Goal: Find specific page/section: Find specific page/section

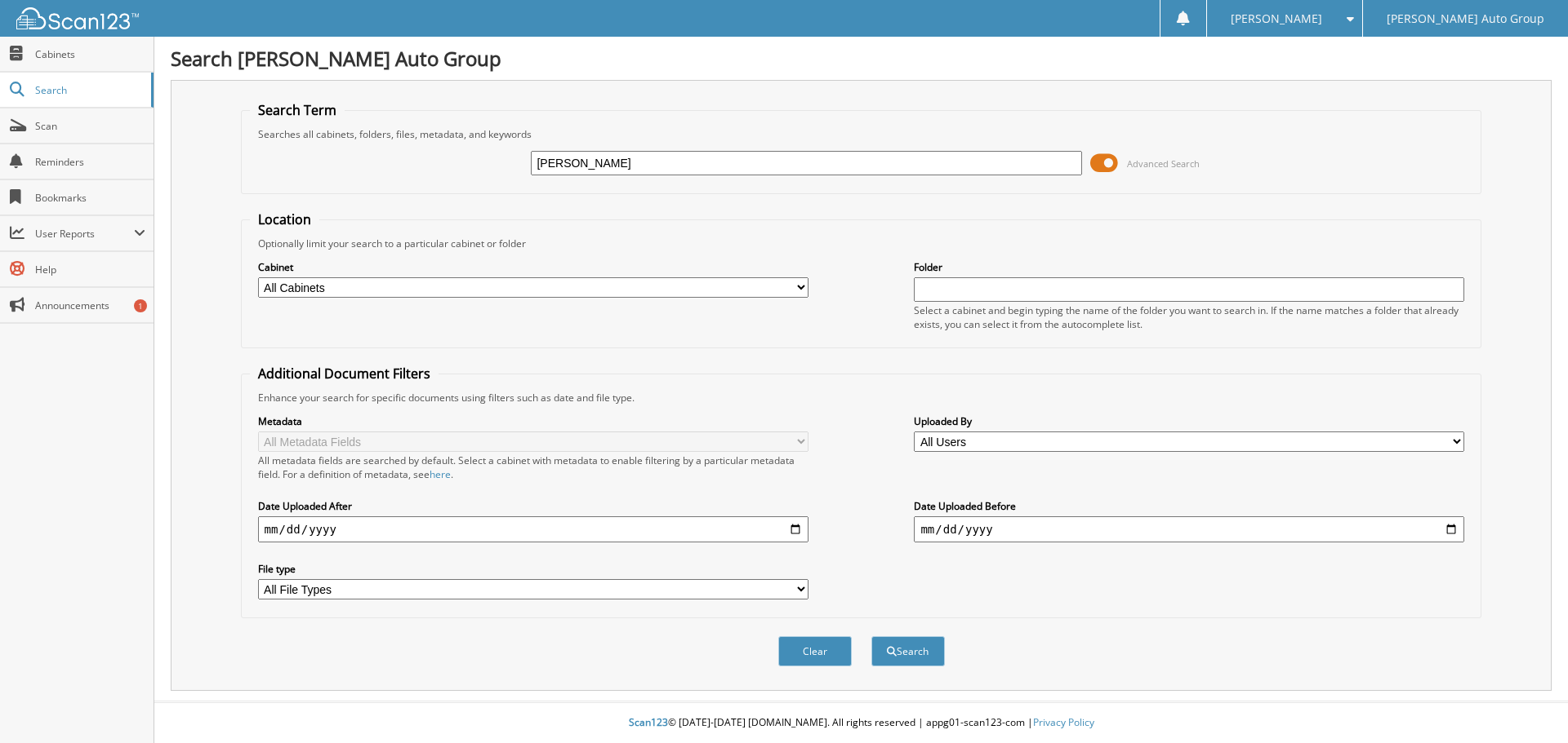
type input "[PERSON_NAME]"
click at [871, 636] on button "Search" at bounding box center [907, 651] width 73 height 30
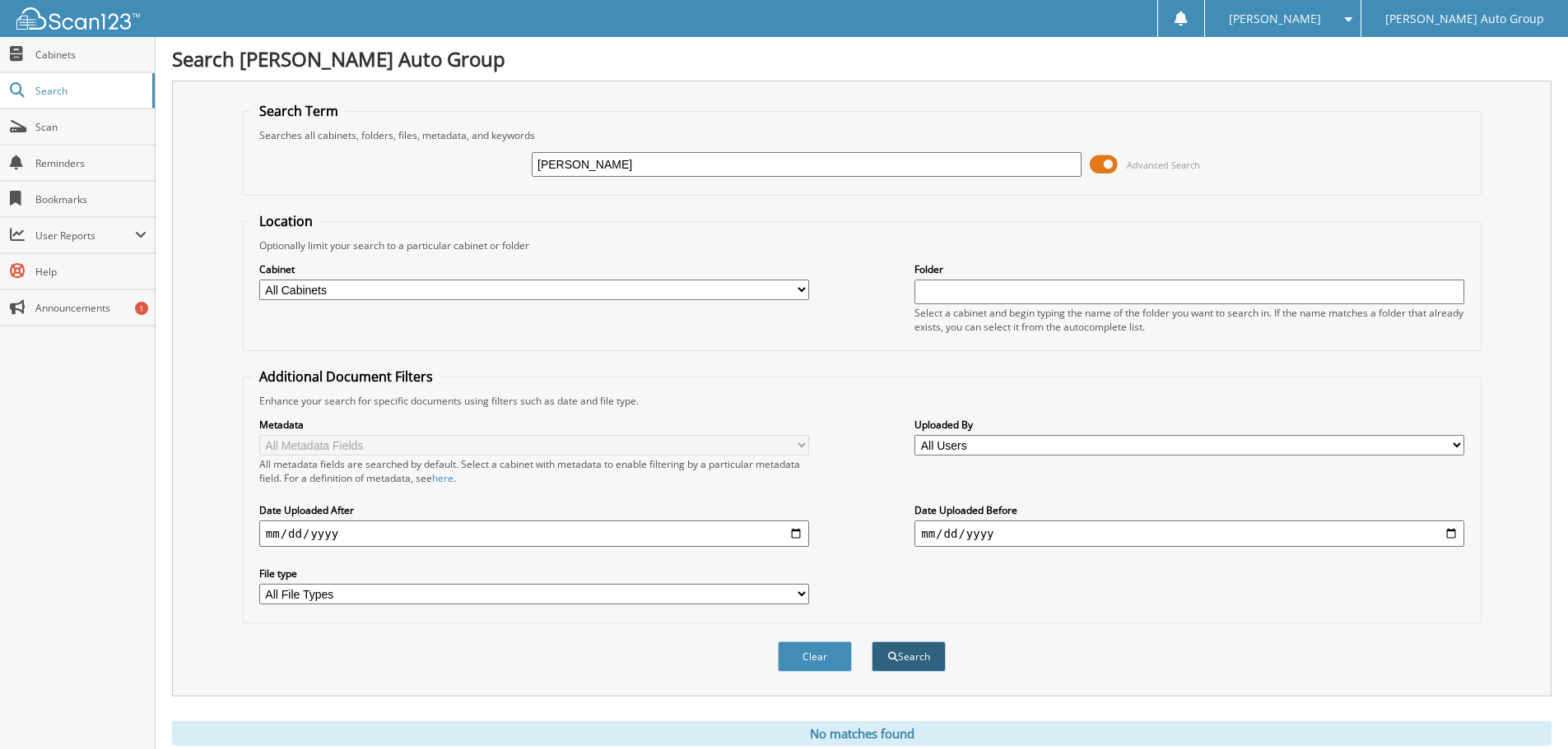
click at [910, 652] on button "Search" at bounding box center [908, 656] width 74 height 30
click at [587, 162] on input "[PERSON_NAME]" at bounding box center [807, 164] width 549 height 24
paste input "G23021"
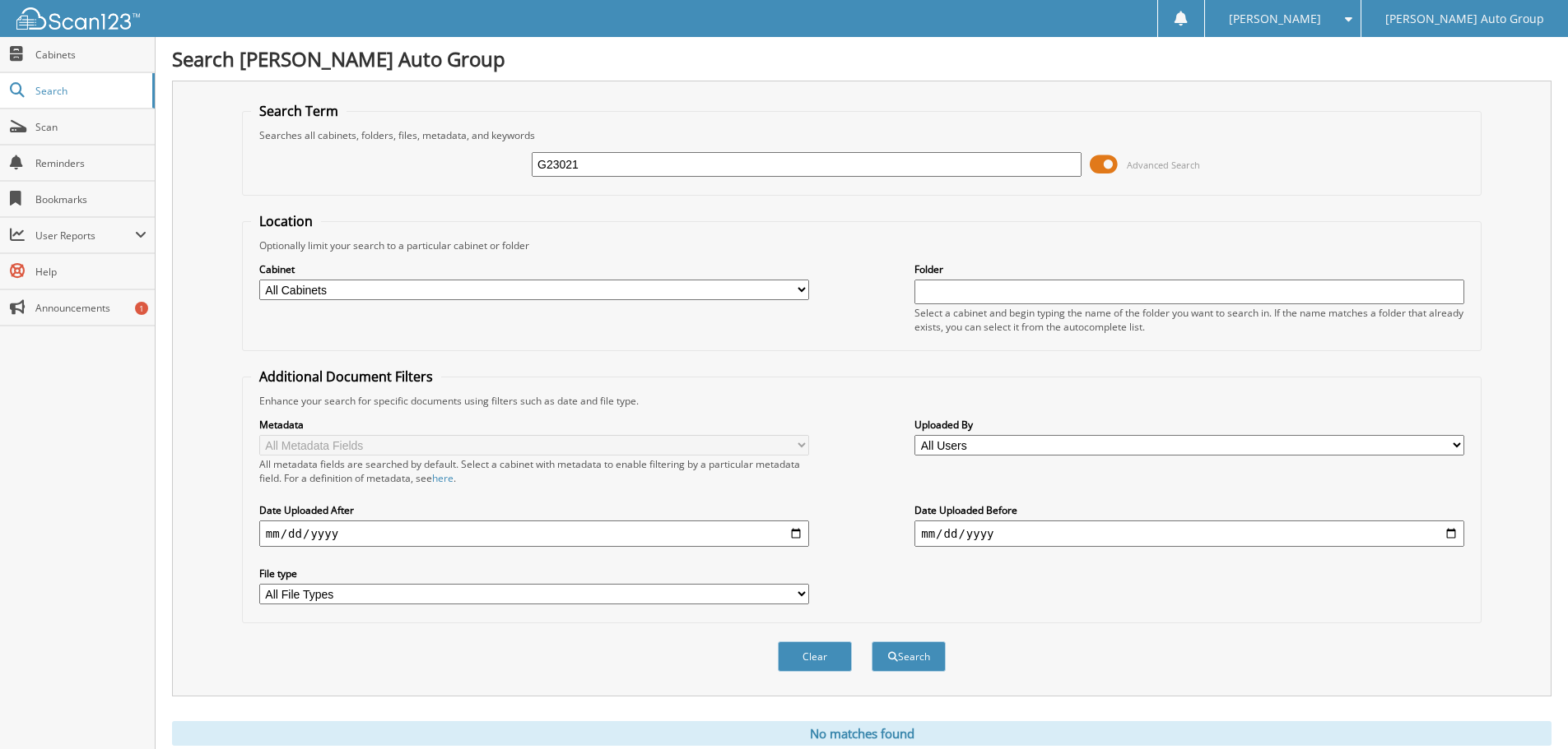
type input "G23021"
click at [1106, 163] on span at bounding box center [1103, 164] width 28 height 24
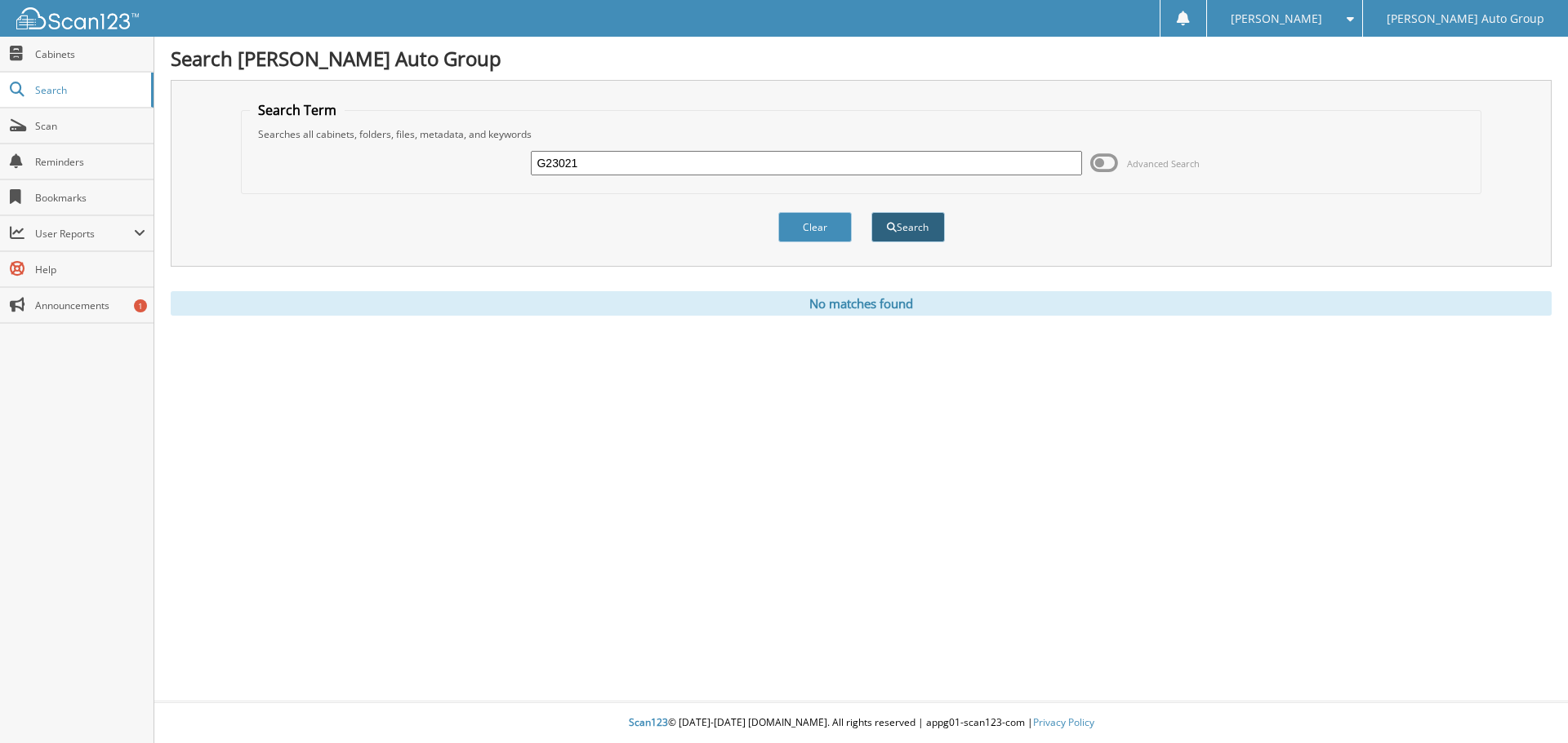
click at [918, 227] on button "Search" at bounding box center [907, 227] width 73 height 30
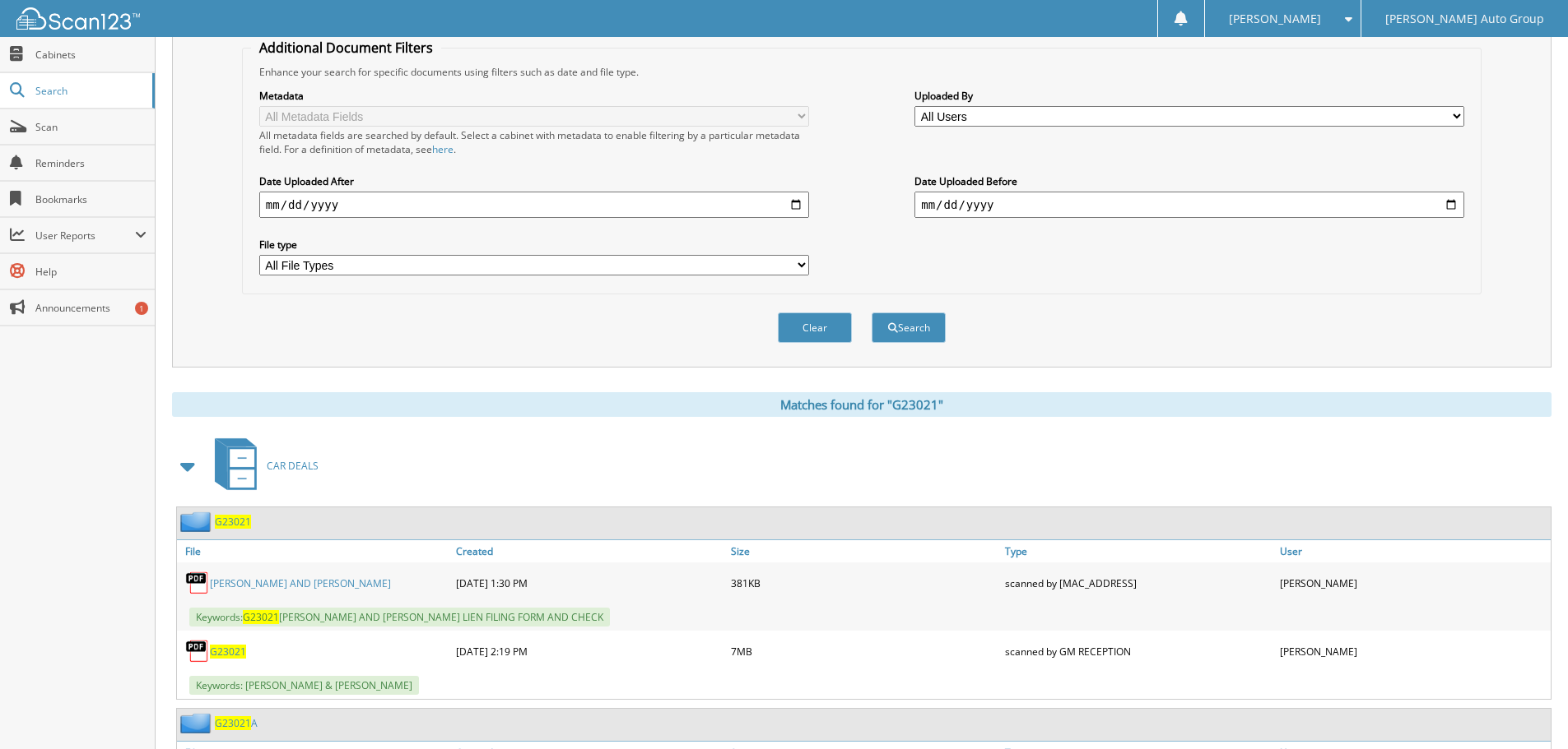
scroll to position [463, 0]
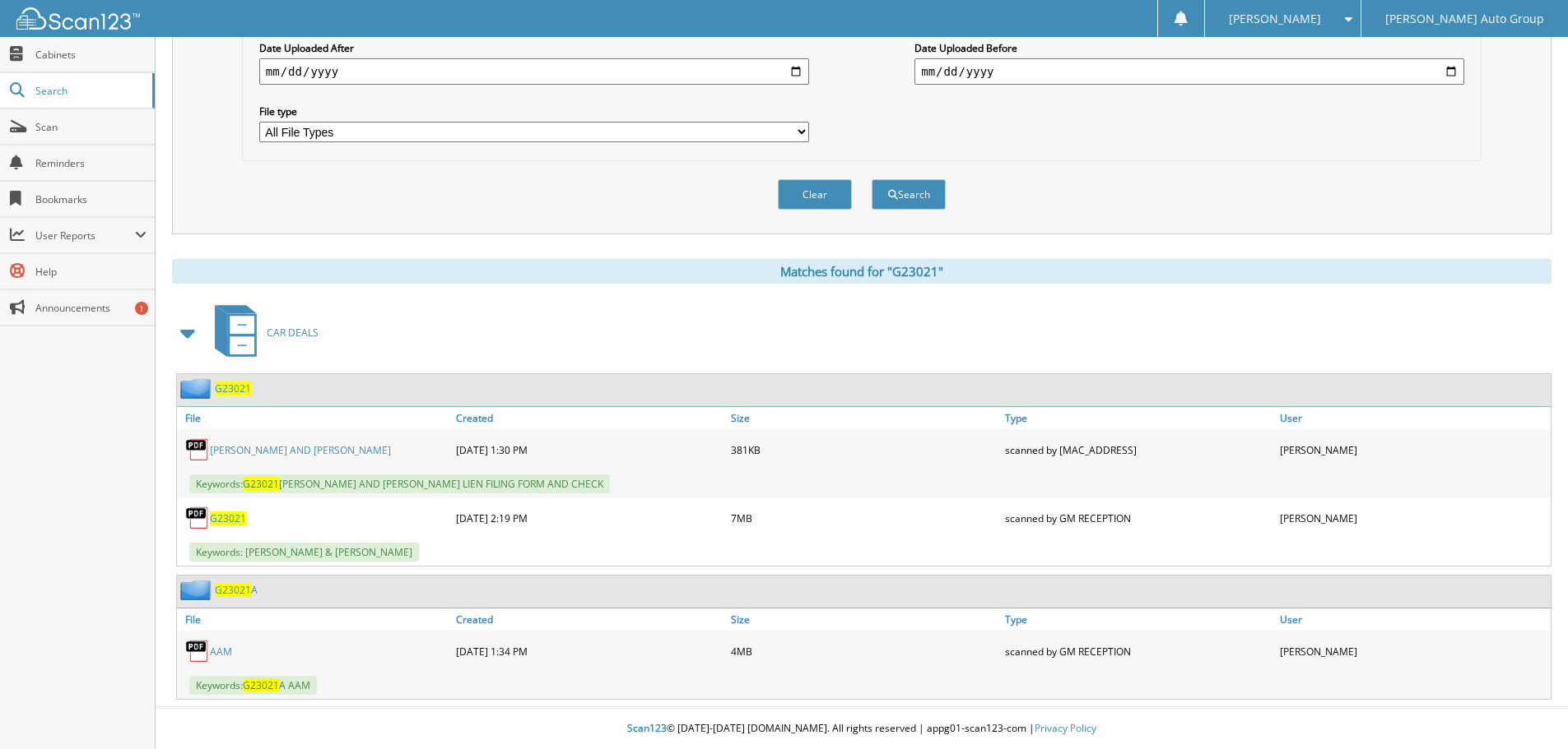
click at [216, 516] on span "G23021" at bounding box center [228, 519] width 37 height 14
